Goal: Task Accomplishment & Management: Manage account settings

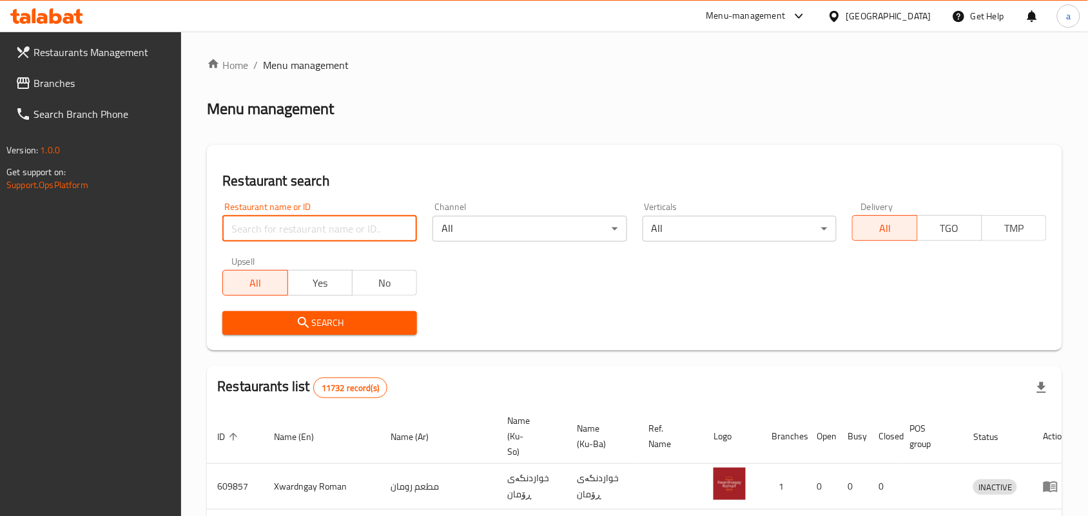
drag, startPoint x: 0, startPoint y: 0, endPoint x: 317, endPoint y: 228, distance: 389.9
click at [317, 228] on input "search" at bounding box center [319, 229] width 195 height 26
paste input "Zalatakhana"
type input "Zalatakhana"
click button "Search" at bounding box center [319, 323] width 195 height 24
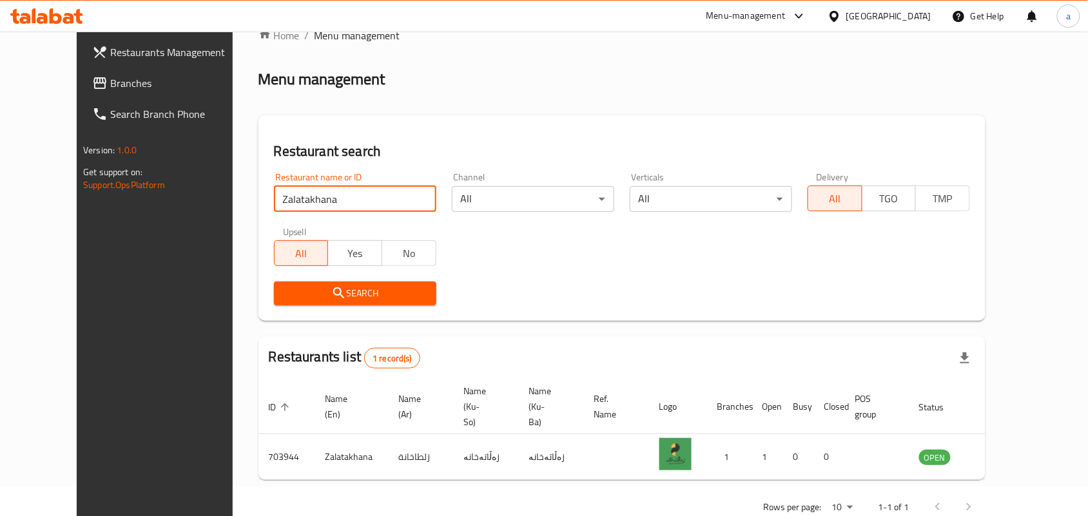
scroll to position [59, 0]
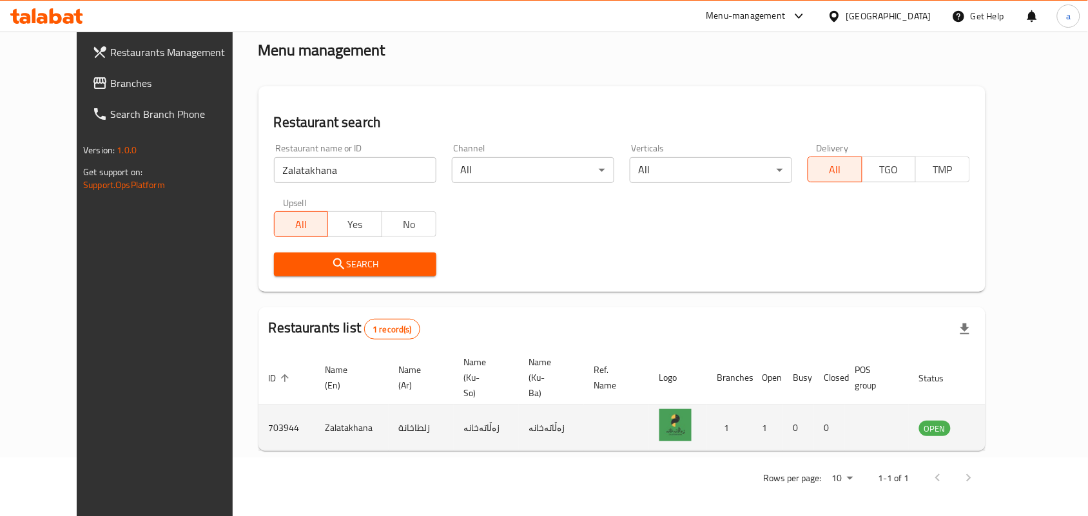
click at [1011, 429] on link "enhanced table" at bounding box center [999, 427] width 24 height 15
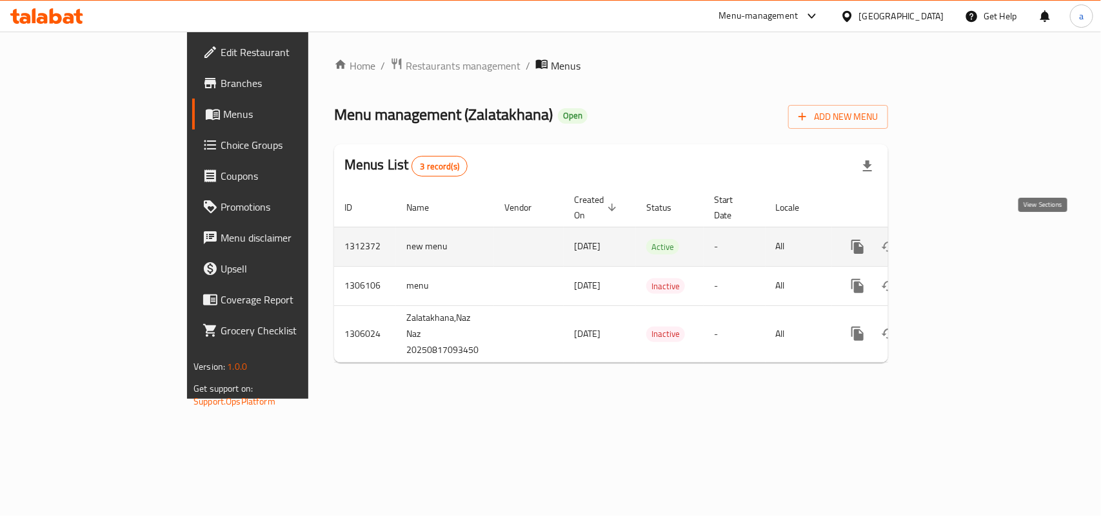
click at [958, 239] on icon "enhanced table" at bounding box center [950, 246] width 15 height 15
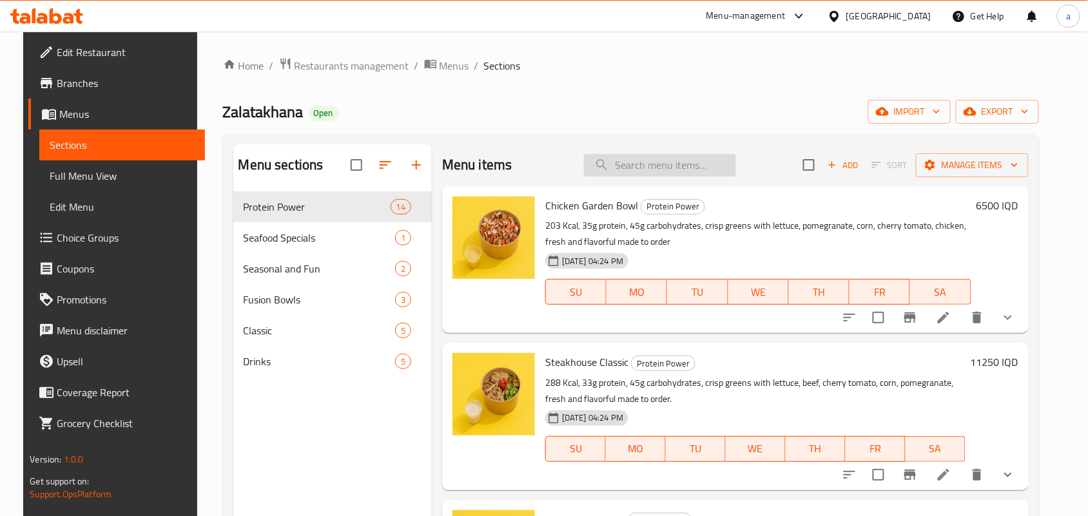
click at [631, 174] on input "search" at bounding box center [660, 165] width 152 height 23
paste input "Watermelon Signature"
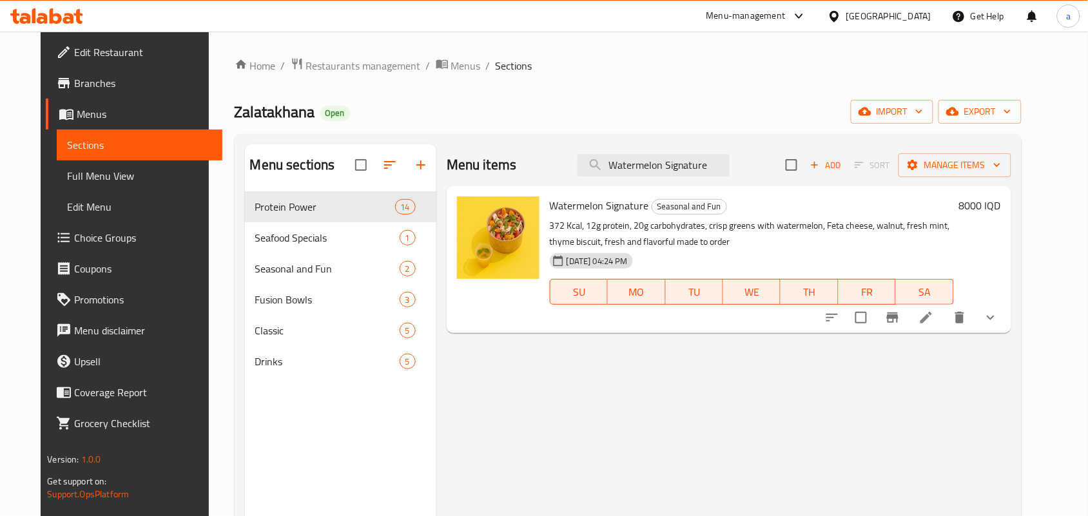
type input "Watermelon Signature"
click at [1006, 333] on button "show more" at bounding box center [990, 317] width 31 height 31
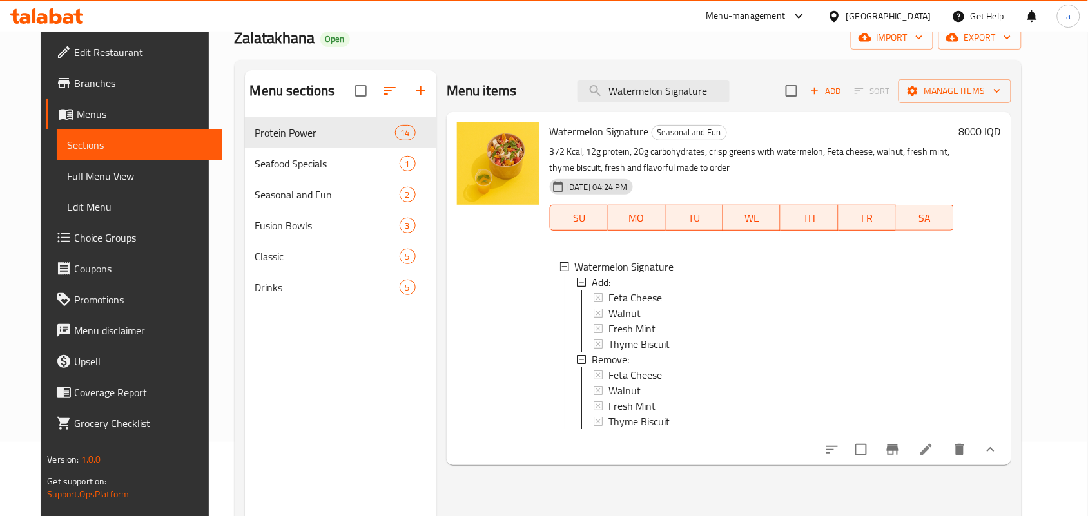
scroll to position [2, 0]
click at [934, 458] on icon at bounding box center [926, 449] width 15 height 15
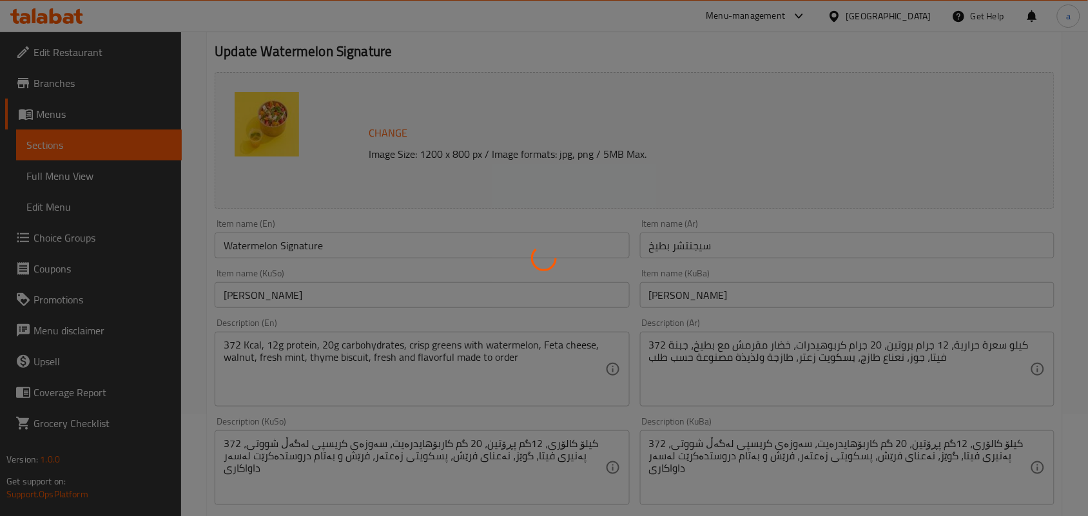
scroll to position [116, 0]
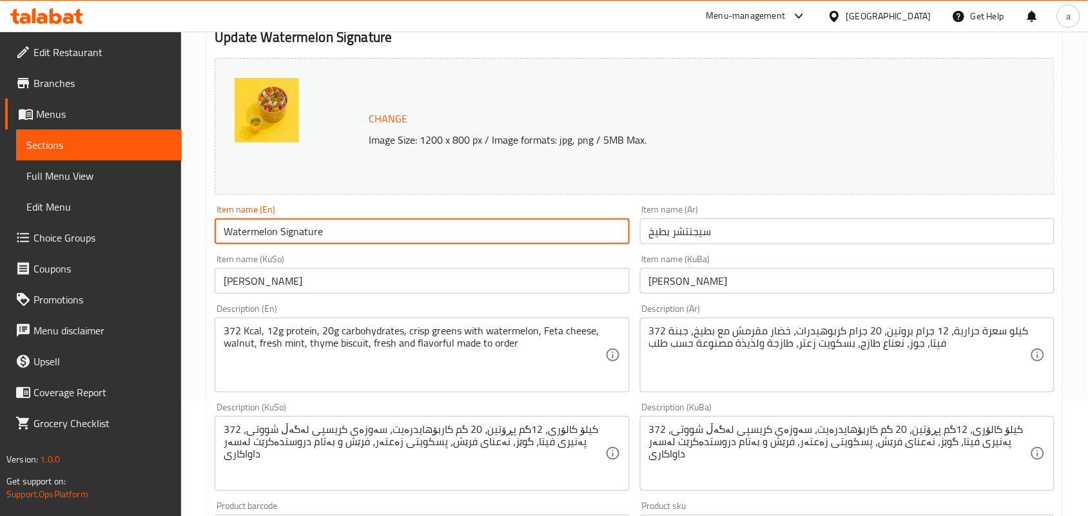
click at [317, 237] on input "Watermelon Signature" at bounding box center [422, 232] width 415 height 26
paste input "alad"
type input "Watermelon Salad"
click at [785, 243] on input "سيجنتشر بطيخ" at bounding box center [847, 232] width 415 height 26
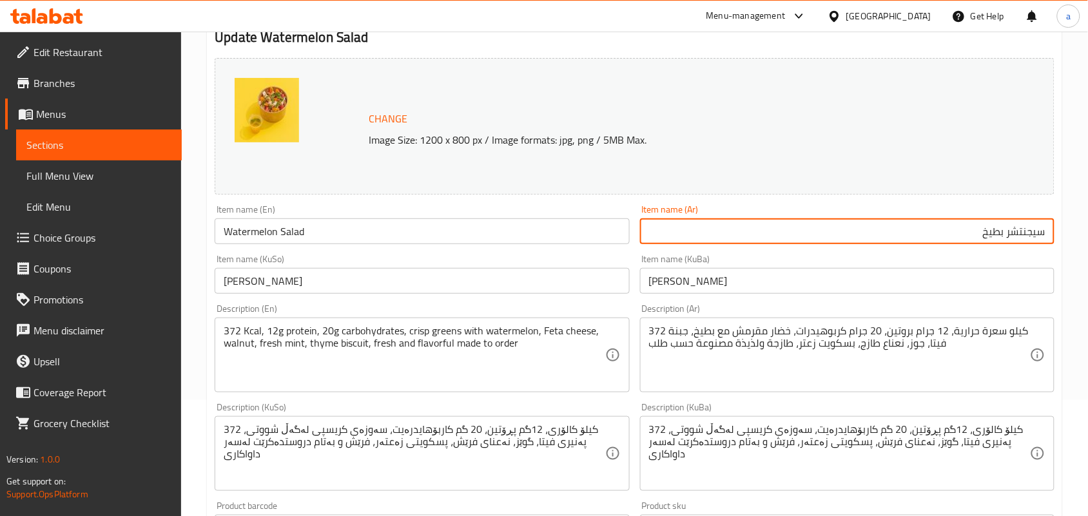
click at [1023, 240] on input "سيجنتشر بطيخ" at bounding box center [847, 232] width 415 height 26
type input "سلطة بطيخ"
click at [525, 292] on input "[PERSON_NAME]" at bounding box center [422, 281] width 415 height 26
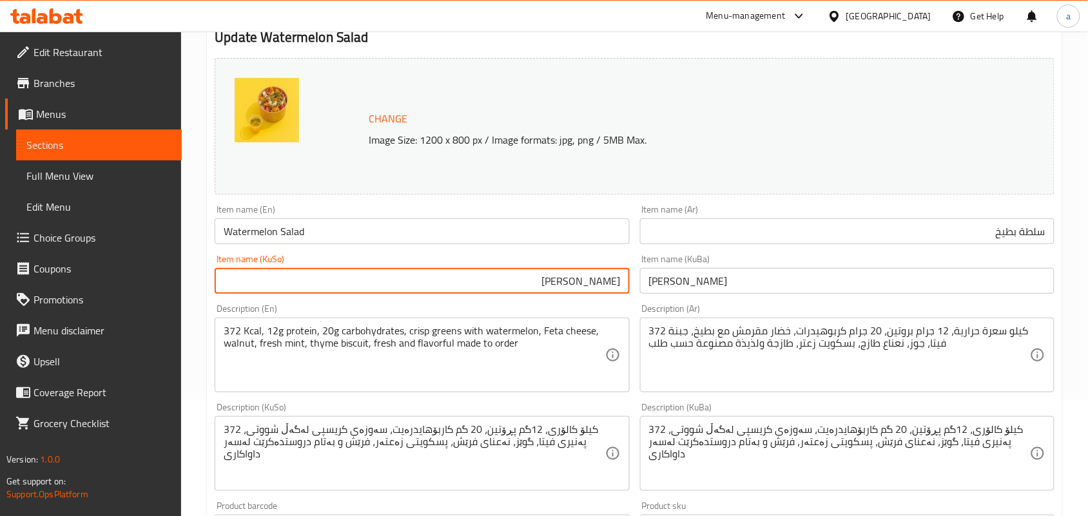
click at [605, 292] on input "[PERSON_NAME]" at bounding box center [422, 281] width 415 height 26
click at [605, 292] on input "زەلاتەی شووتی" at bounding box center [422, 281] width 415 height 26
type input "زەلاتەی شووتی"
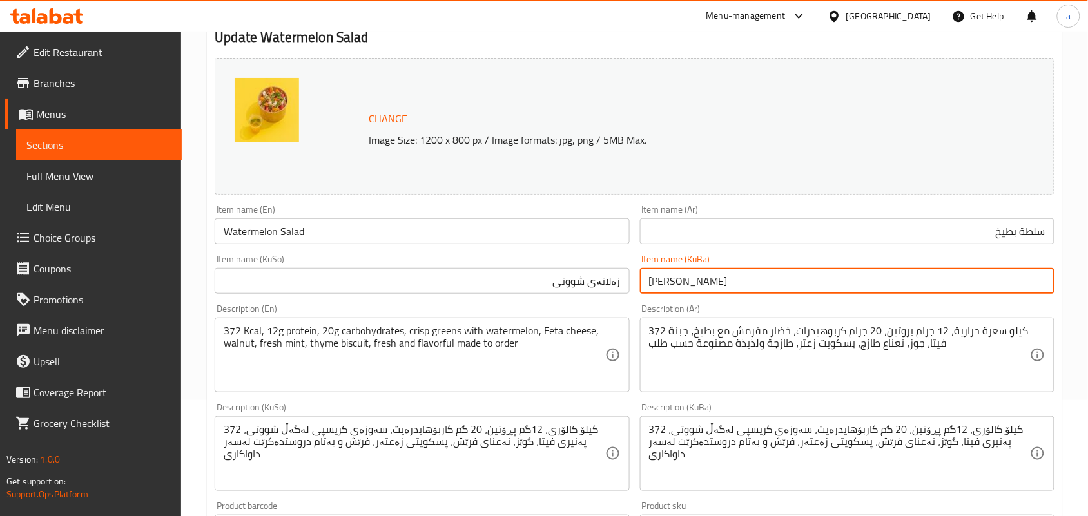
click at [719, 290] on input "[PERSON_NAME]" at bounding box center [847, 281] width 415 height 26
paste input "ەلاتە"
type input "زەلاتەی شووتی"
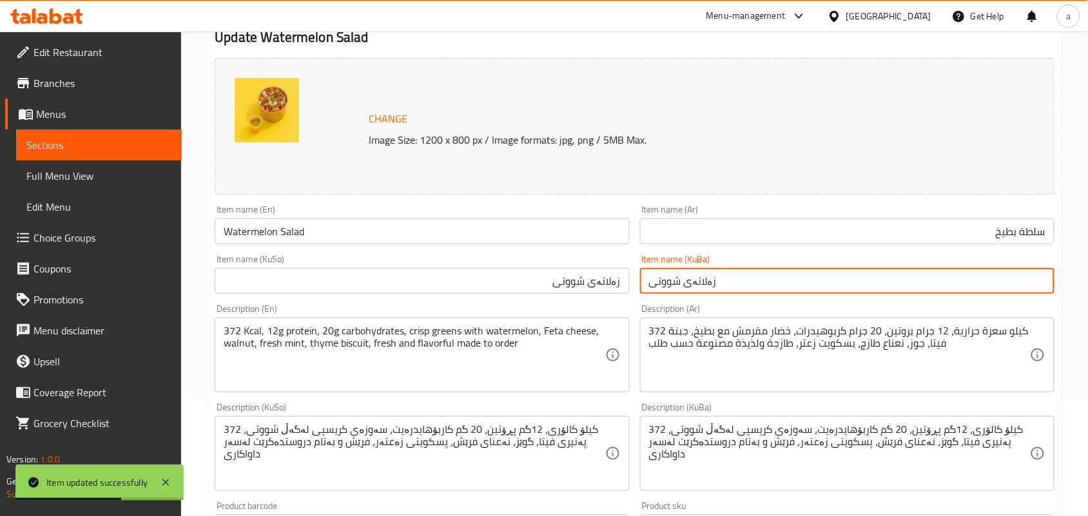
scroll to position [0, 0]
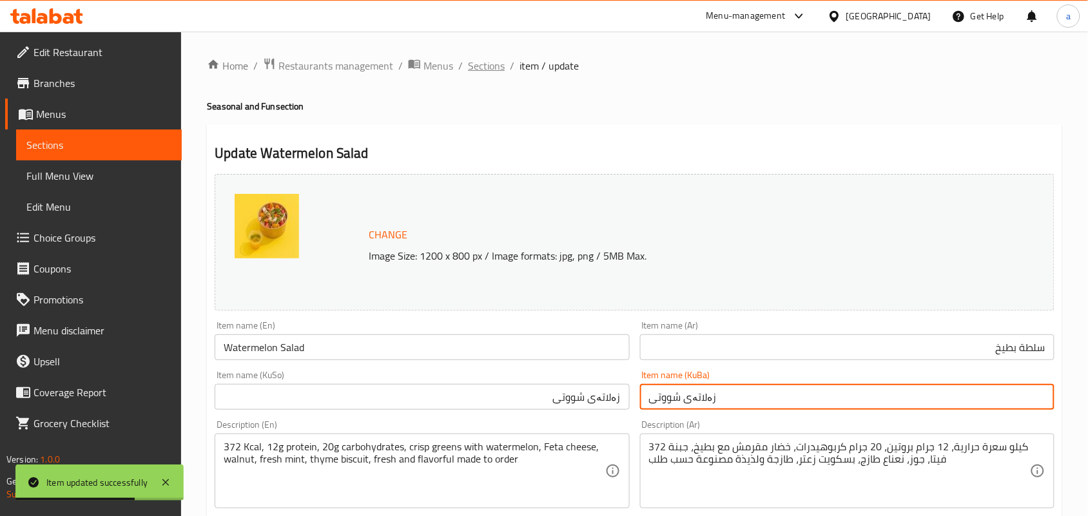
click at [491, 71] on span "Sections" at bounding box center [486, 65] width 37 height 15
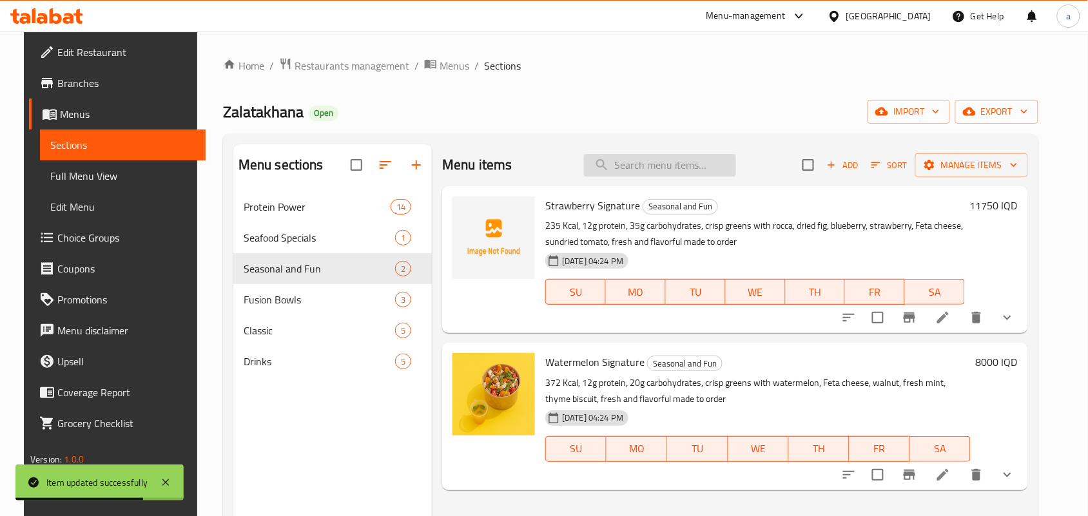
click at [669, 174] on input "search" at bounding box center [660, 165] width 152 height 23
paste input "Watermelon Salad"
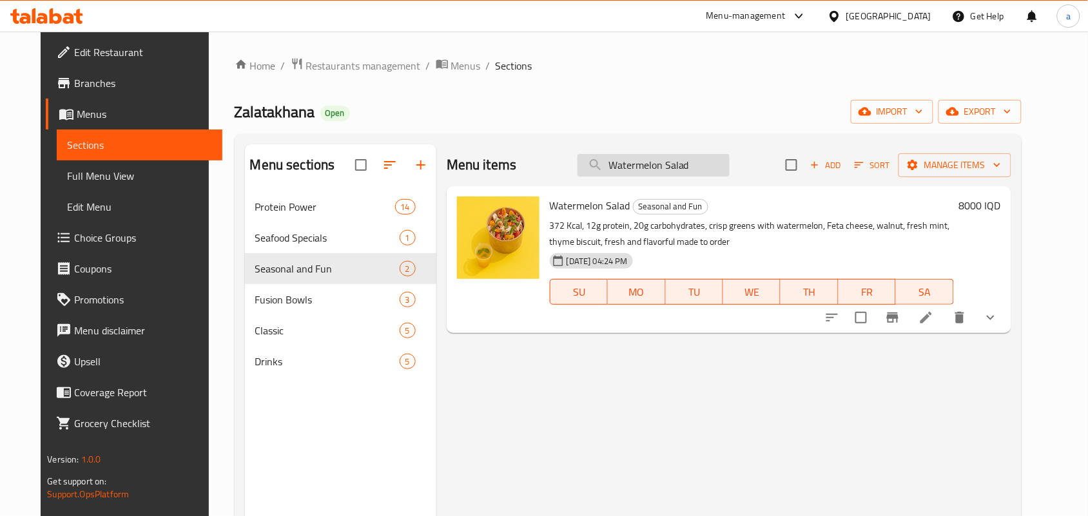
click at [700, 169] on input "Watermelon Salad" at bounding box center [654, 165] width 152 height 23
paste input "Smoked"
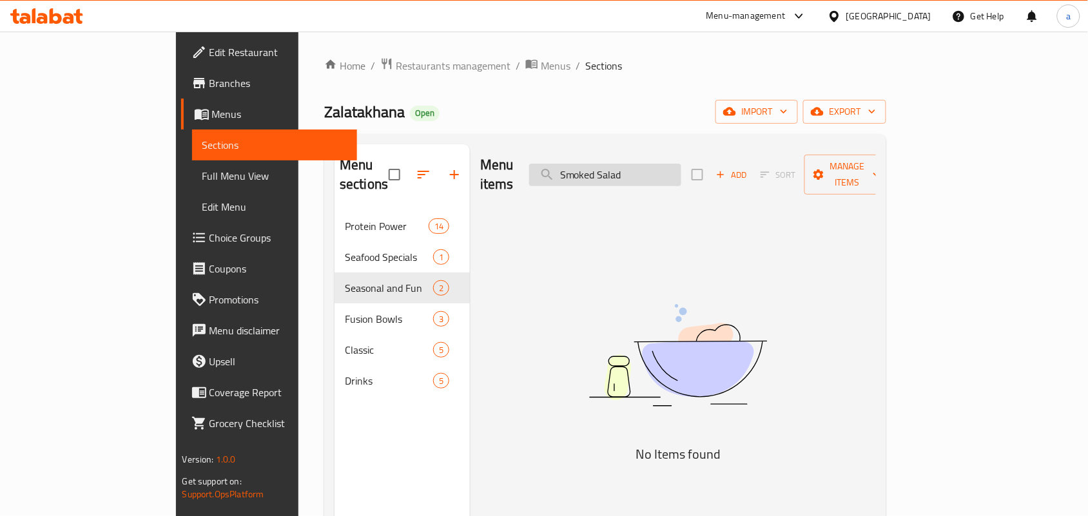
type input "Smoked Salad"
click at [681, 176] on input "Smoked Salad" at bounding box center [605, 175] width 152 height 23
click at [681, 165] on input "Smoked Salad" at bounding box center [605, 175] width 152 height 23
paste input "[GEOGRAPHIC_DATA]"
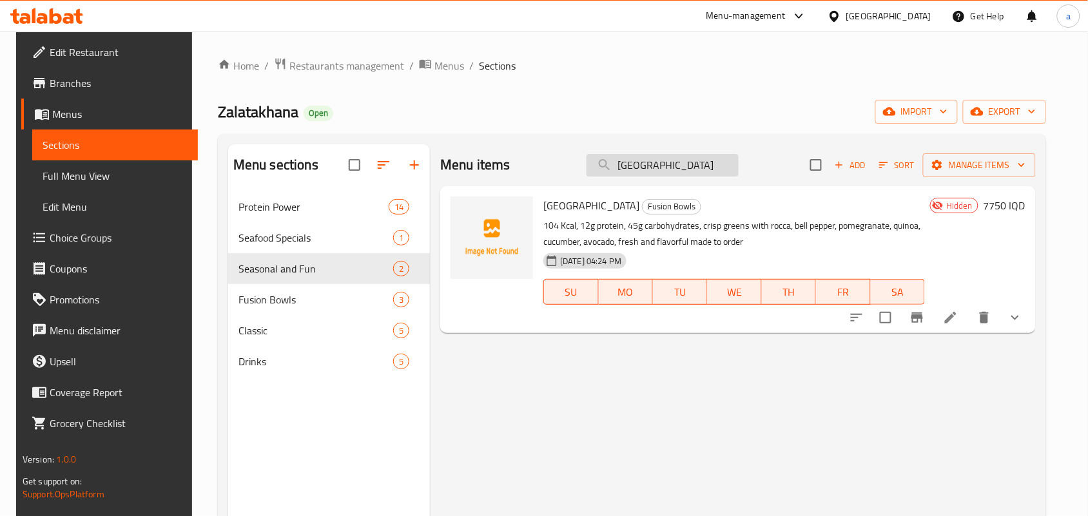
click at [649, 172] on input "[GEOGRAPHIC_DATA]" at bounding box center [663, 165] width 152 height 23
paste input "Salad"
type input "Rocca Salad"
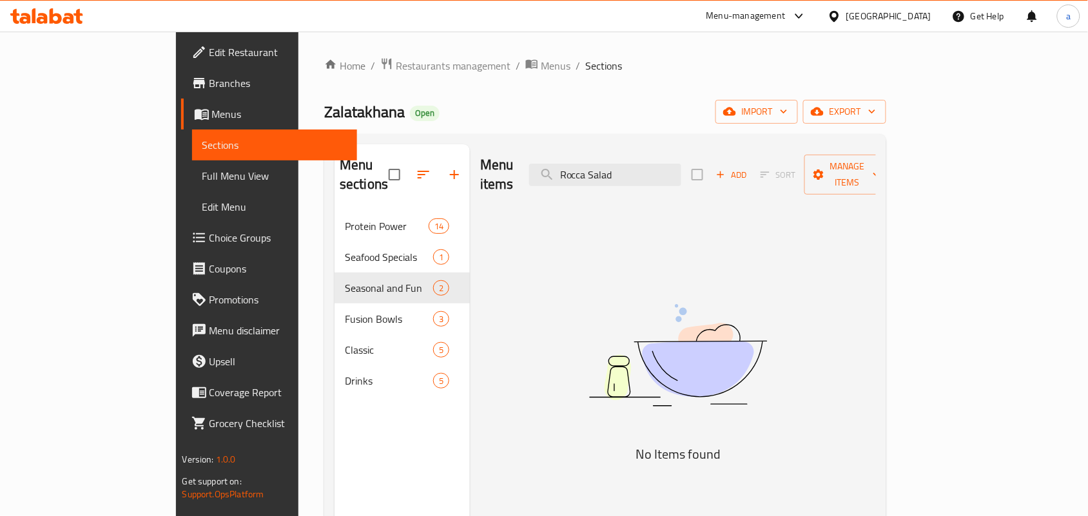
drag, startPoint x: 598, startPoint y: 182, endPoint x: 522, endPoint y: 193, distance: 76.2
click at [522, 193] on div "Menu items Rocca Salad Add Sort Manage items No Items found" at bounding box center [673, 402] width 406 height 516
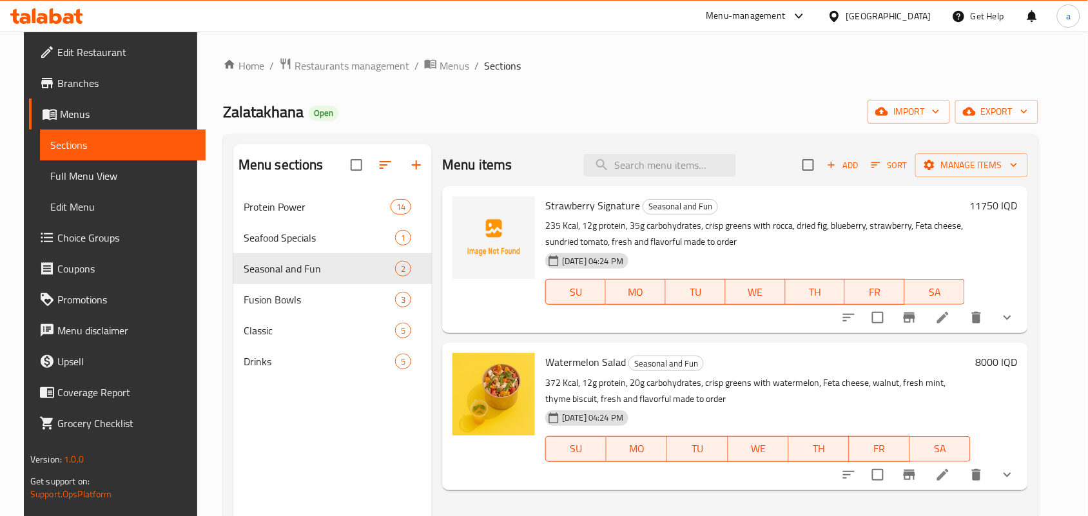
click at [371, 77] on div "Home / Restaurants management / Menus / Sections Zalatakhana Open import export…" at bounding box center [631, 364] width 816 height 614
click at [363, 73] on span "Restaurants management" at bounding box center [352, 65] width 115 height 15
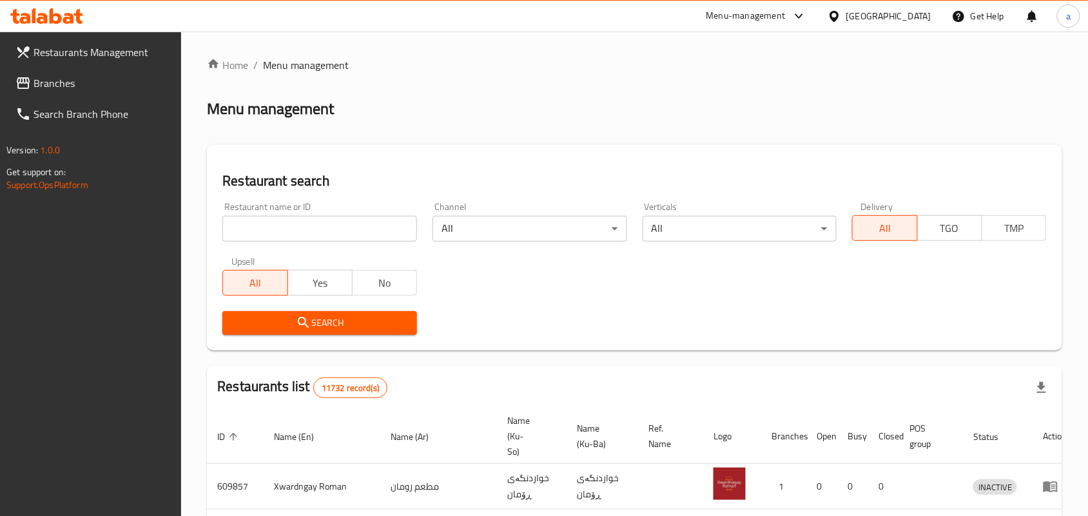
click at [304, 231] on input "search" at bounding box center [319, 229] width 195 height 26
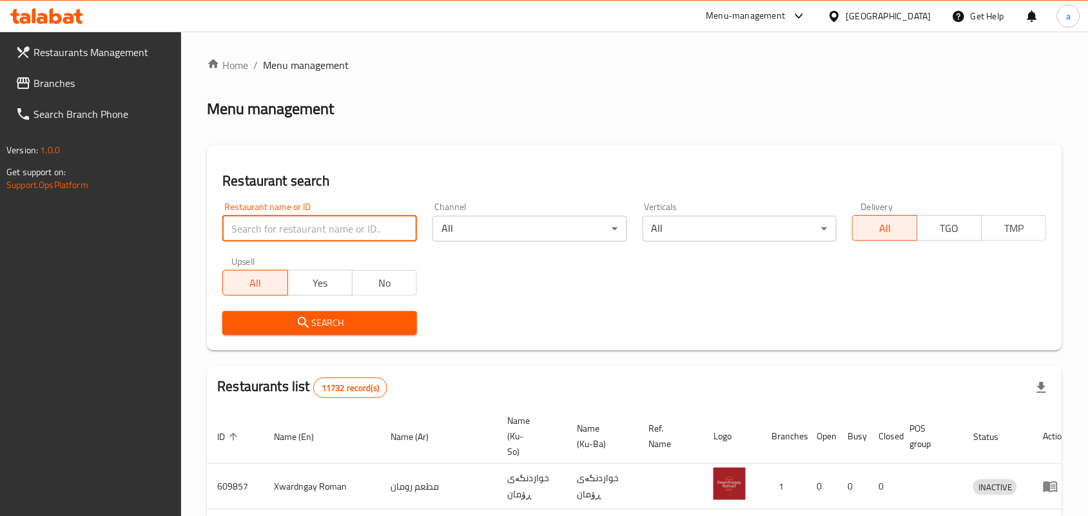
paste input "Big Bite"
type input "Big Bite"
click button "Search" at bounding box center [319, 323] width 195 height 24
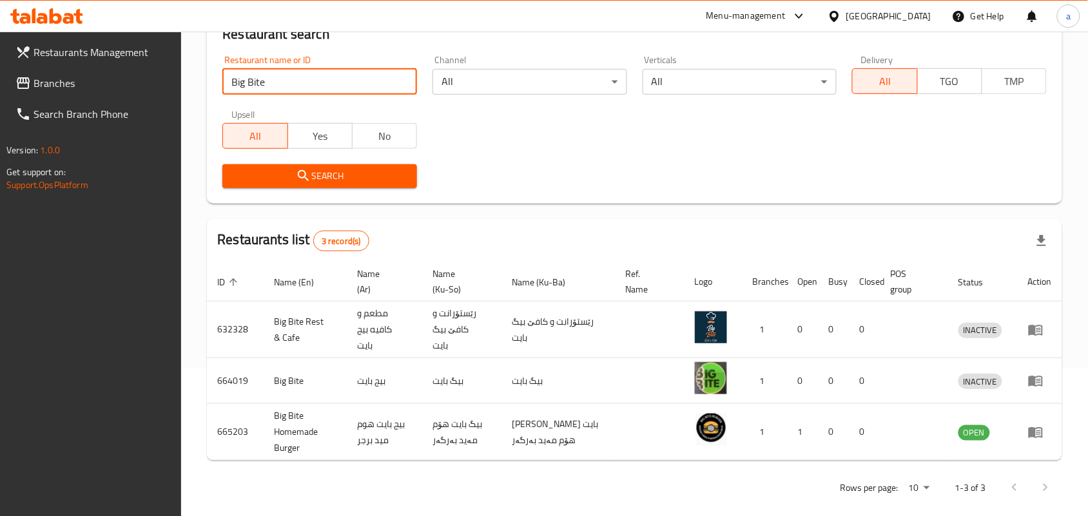
scroll to position [179, 0]
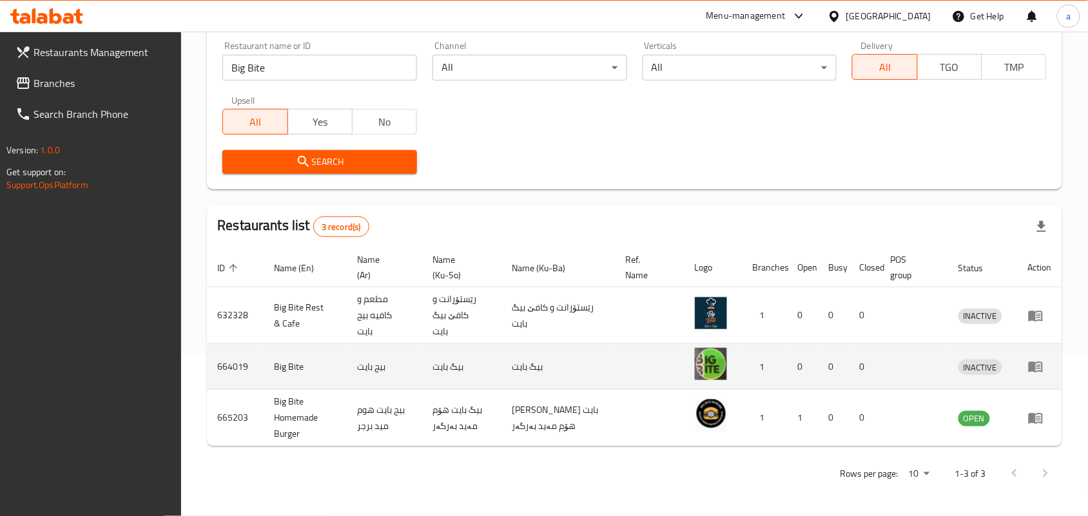
click at [1038, 365] on icon "enhanced table" at bounding box center [1039, 367] width 5 height 5
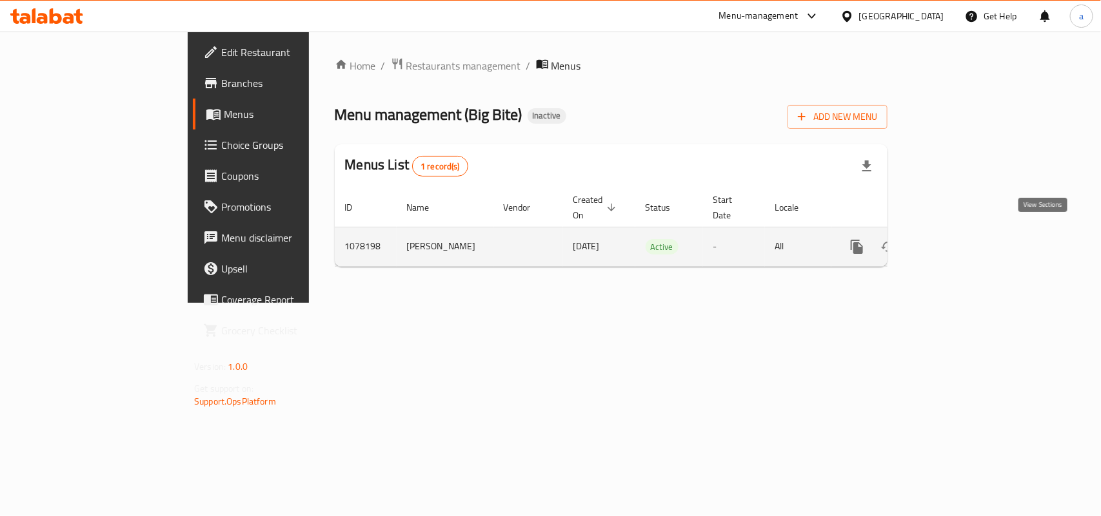
click at [965, 239] on link "enhanced table" at bounding box center [949, 246] width 31 height 31
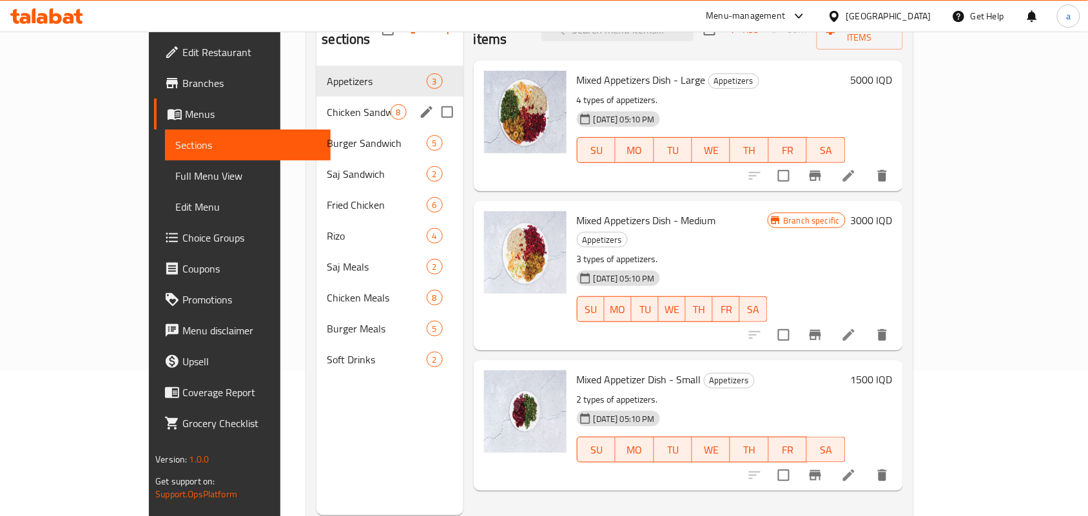
scroll to position [182, 0]
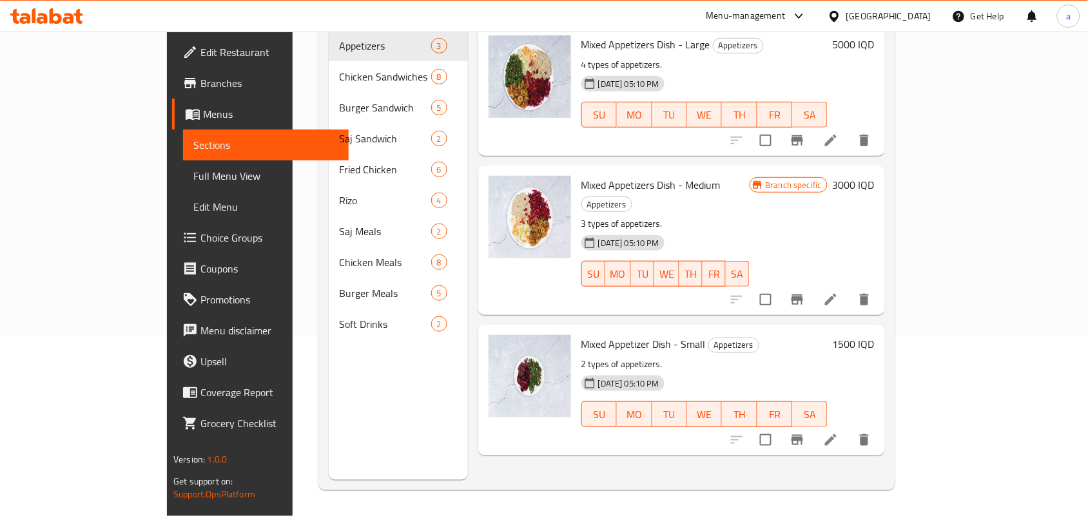
click at [172, 230] on link "Choice Groups" at bounding box center [260, 237] width 177 height 31
